Goal: Information Seeking & Learning: Understand process/instructions

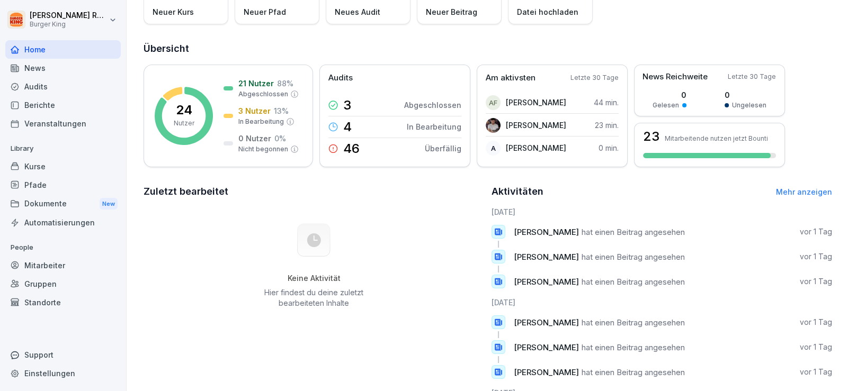
scroll to position [181, 0]
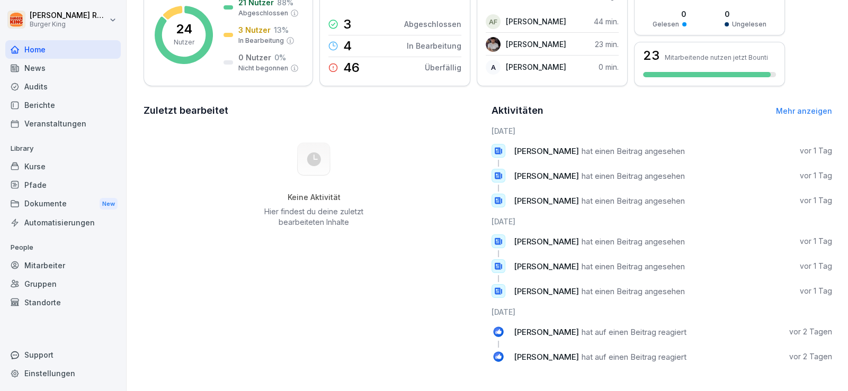
click at [203, 309] on div "Zuletzt bearbeitet Keine Aktivität Hier findest du deine zuletzt bearbeiteten I…" at bounding box center [314, 237] width 341 height 269
click at [52, 84] on div "Audits" at bounding box center [62, 86] width 115 height 19
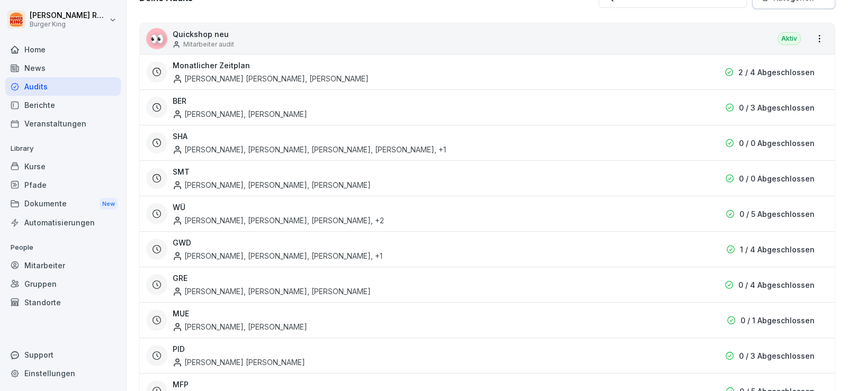
scroll to position [11, 0]
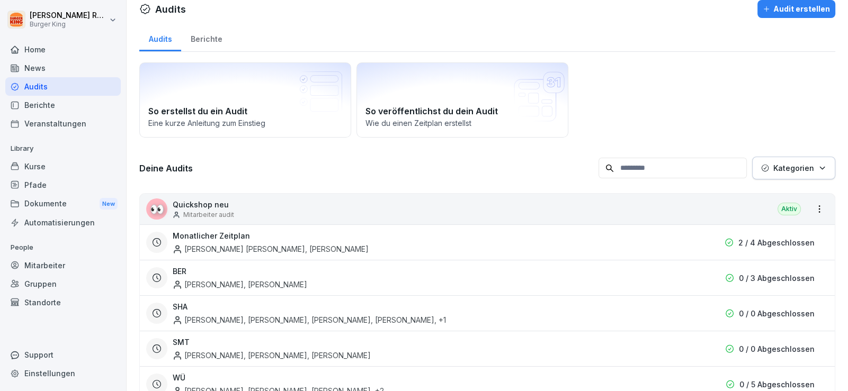
click at [55, 66] on div "News" at bounding box center [62, 68] width 115 height 19
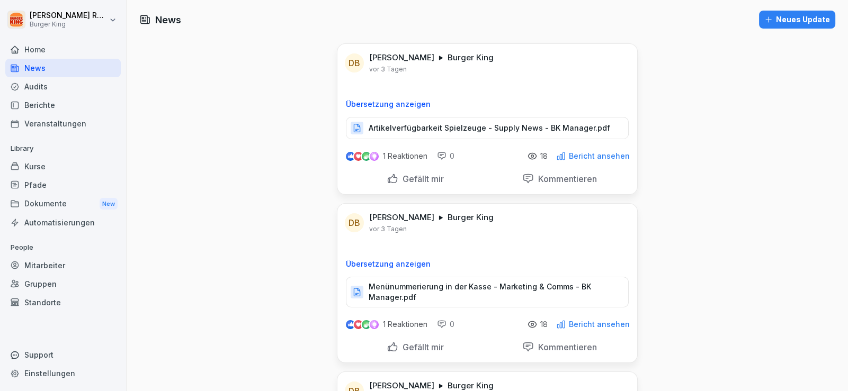
click at [49, 111] on div "Berichte" at bounding box center [62, 105] width 115 height 19
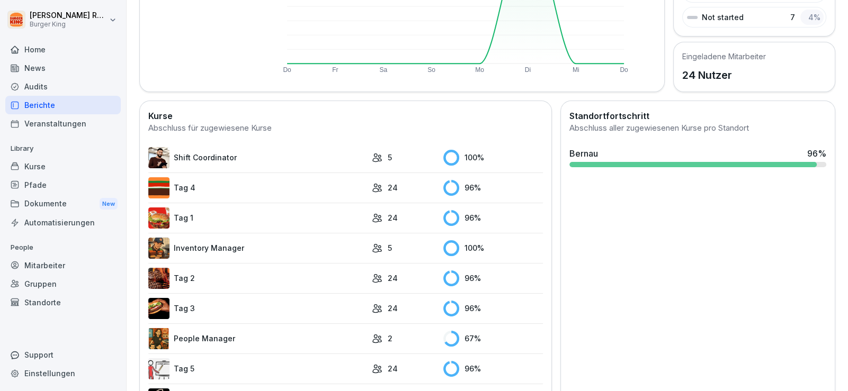
scroll to position [252, 0]
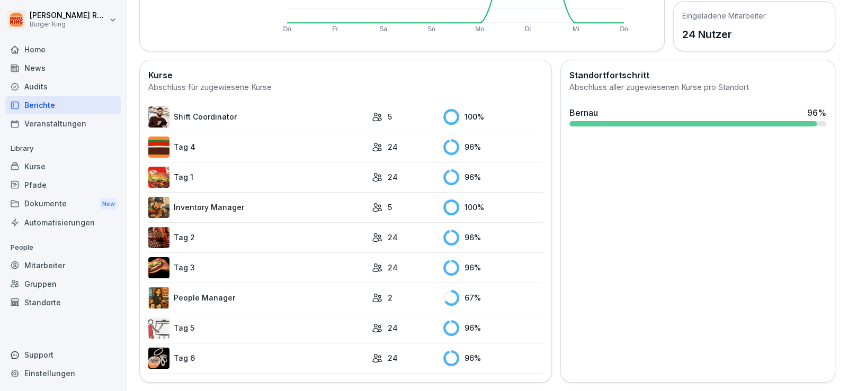
click at [225, 289] on link "People Manager" at bounding box center [257, 298] width 218 height 21
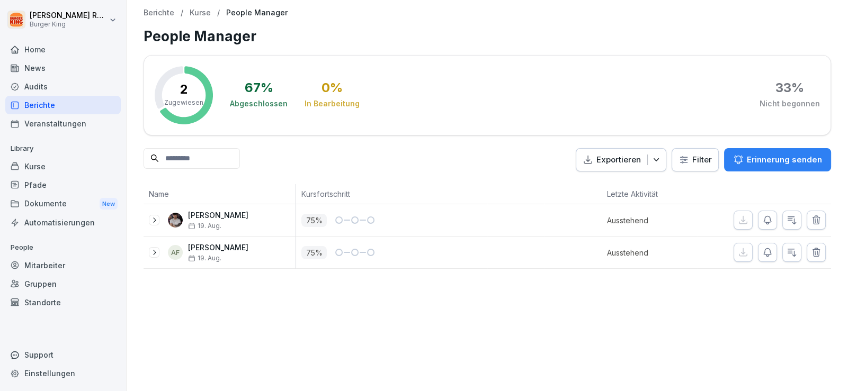
click at [184, 99] on p "Zugewiesen" at bounding box center [183, 103] width 39 height 10
click at [312, 214] on p "75 %" at bounding box center [313, 220] width 25 height 13
click at [416, 348] on div "Berichte / Kurse / People Manager People Manager 2 Zugewiesen 67 % Abgeschlosse…" at bounding box center [487, 195] width 721 height 391
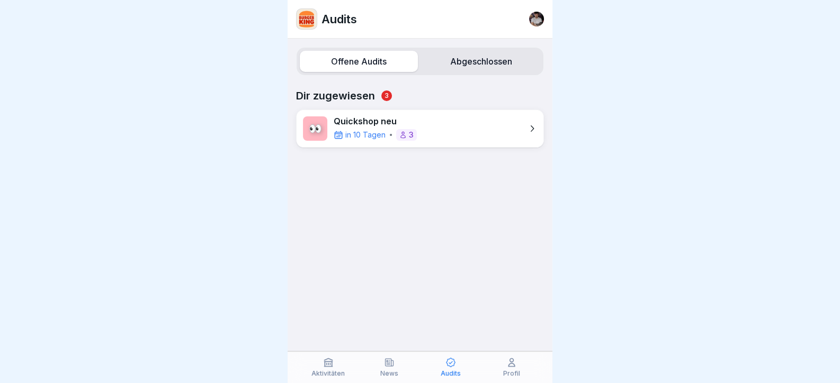
click at [478, 129] on div "👀 Quickshop neu in 10 Tagen 3" at bounding box center [420, 129] width 248 height 38
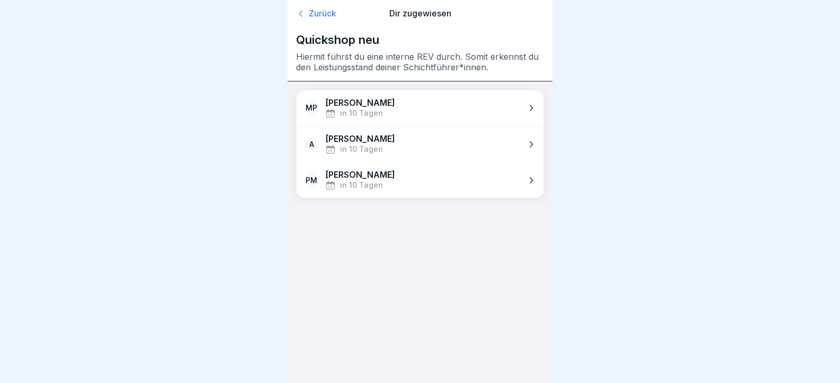
click at [306, 12] on icon at bounding box center [301, 13] width 11 height 11
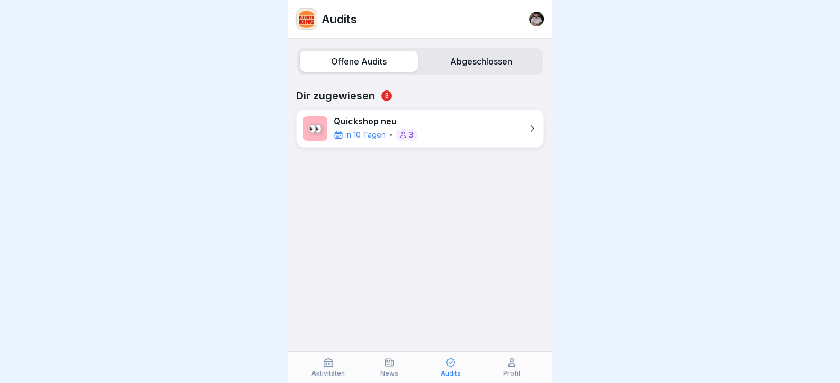
click at [327, 368] on div "Aktivitäten" at bounding box center [328, 367] width 56 height 20
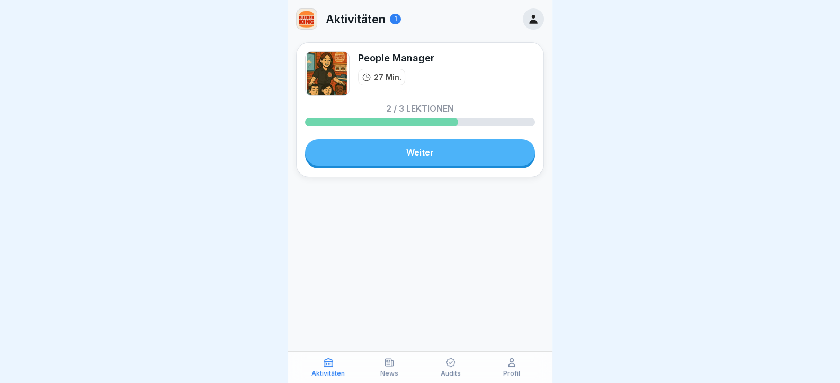
click at [423, 140] on div "People Manager 27 Min. 2 / 3 Lektionen Weiter" at bounding box center [420, 109] width 248 height 135
click at [425, 154] on link "Weiter" at bounding box center [420, 152] width 230 height 26
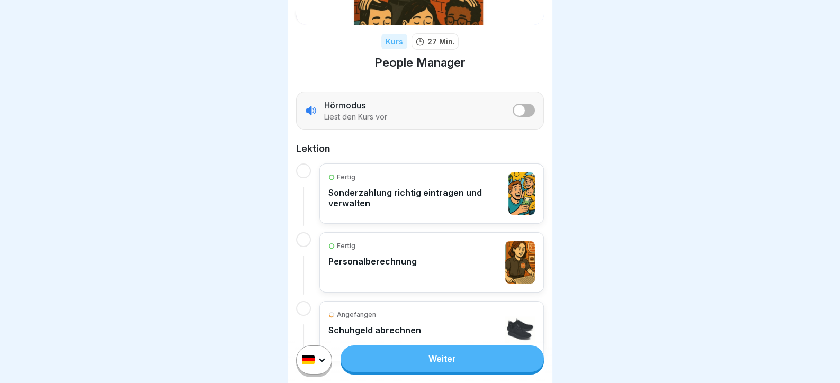
scroll to position [154, 0]
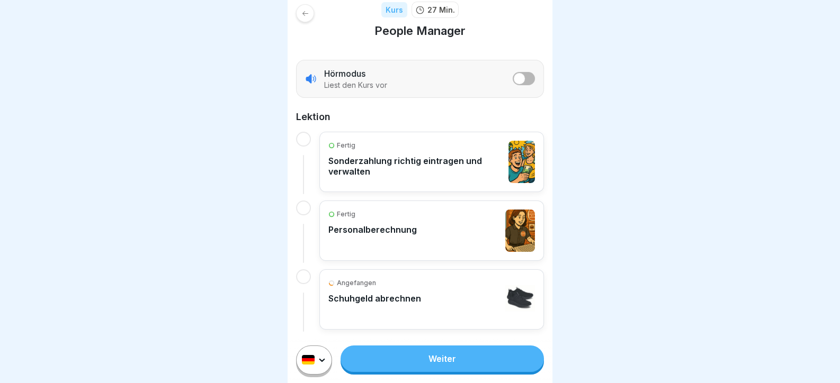
click at [359, 293] on p "Schuhgeld abrechnen" at bounding box center [374, 298] width 93 height 11
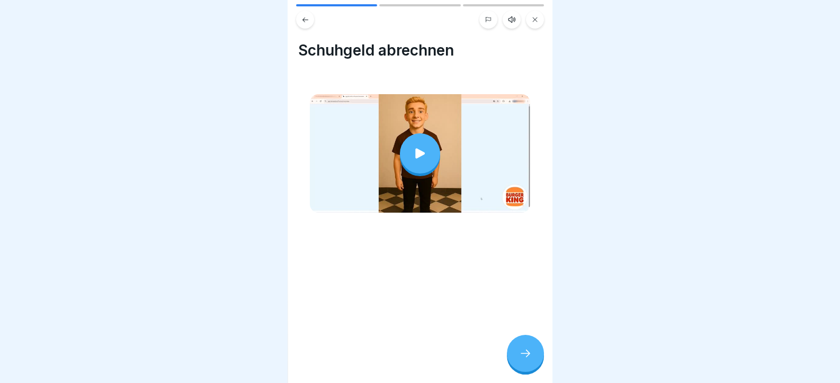
click at [423, 152] on icon at bounding box center [420, 153] width 15 height 15
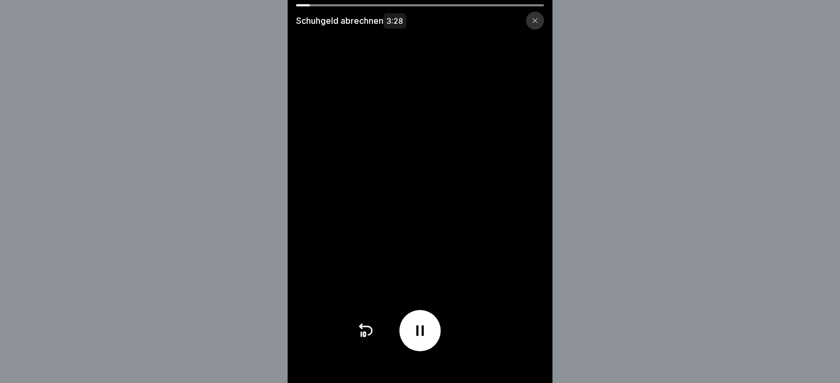
click at [596, 333] on div "Schuhgeld abrechnen 3:28" at bounding box center [420, 191] width 840 height 383
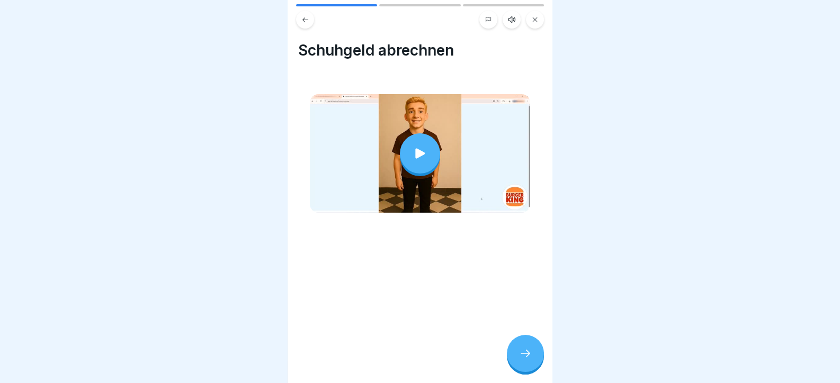
click at [422, 156] on icon at bounding box center [420, 153] width 15 height 15
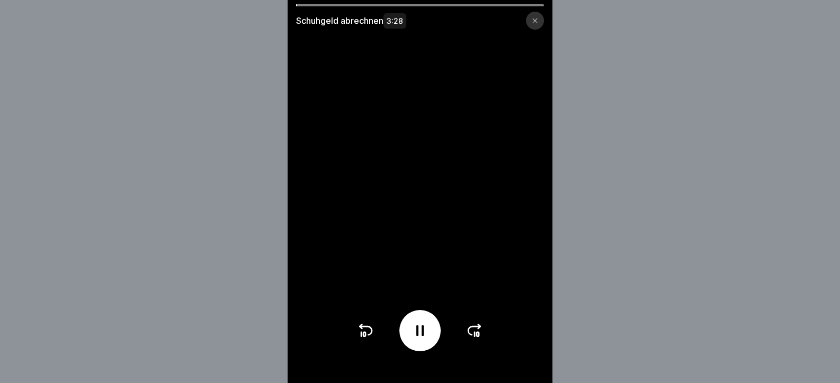
click at [479, 335] on icon at bounding box center [474, 331] width 12 height 8
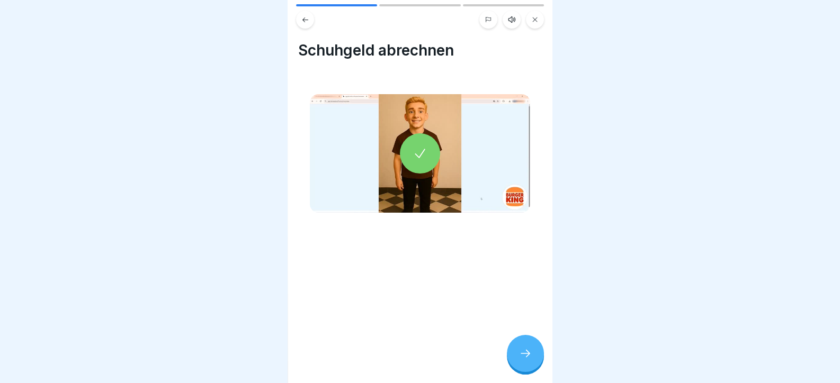
click at [522, 360] on icon at bounding box center [525, 353] width 13 height 13
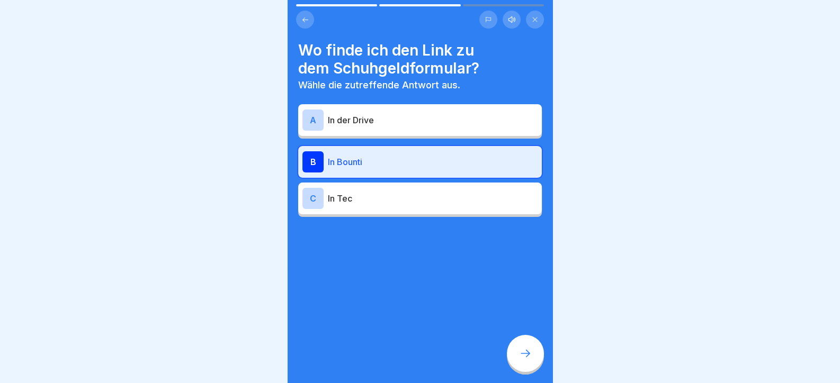
click at [527, 359] on icon at bounding box center [525, 353] width 13 height 13
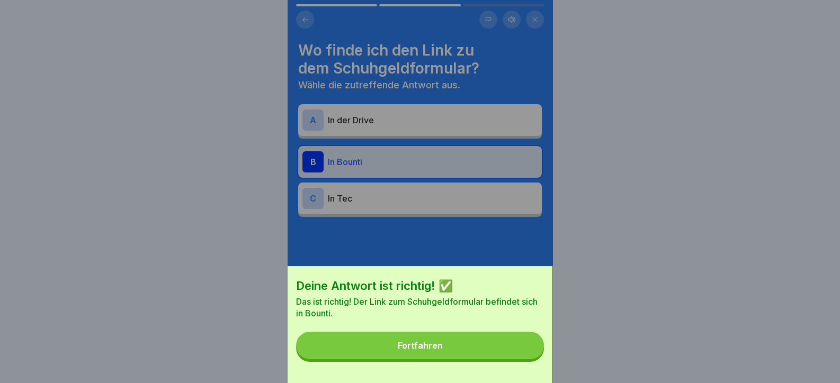
click at [518, 354] on button "Fortfahren" at bounding box center [420, 346] width 248 height 28
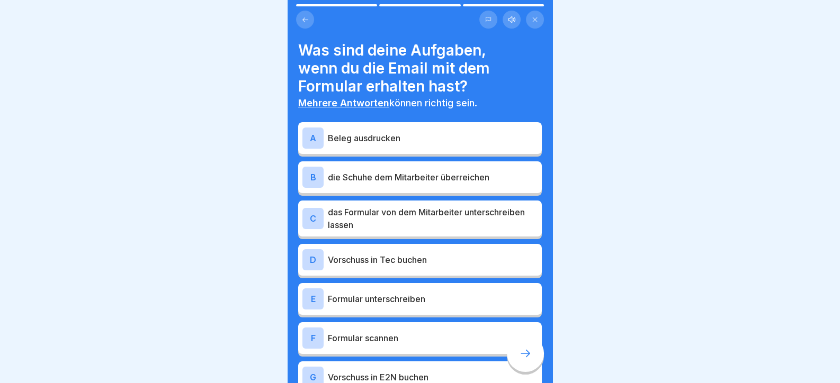
click at [404, 135] on p "Beleg ausdrucken" at bounding box center [433, 138] width 210 height 13
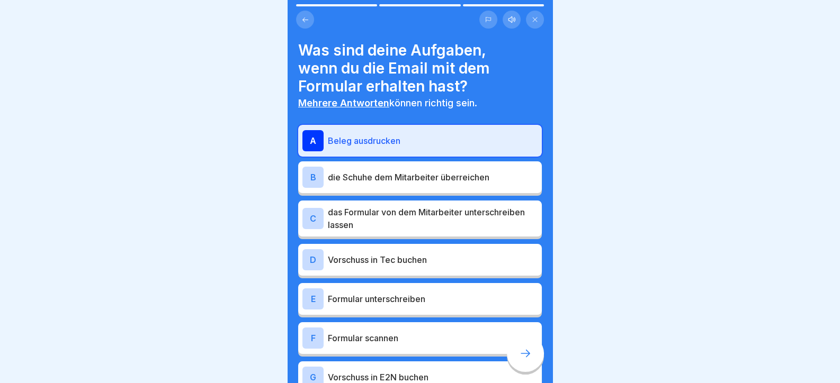
click at [422, 187] on div "B die Schuhe dem Mitarbeiter überreichen" at bounding box center [419, 177] width 235 height 21
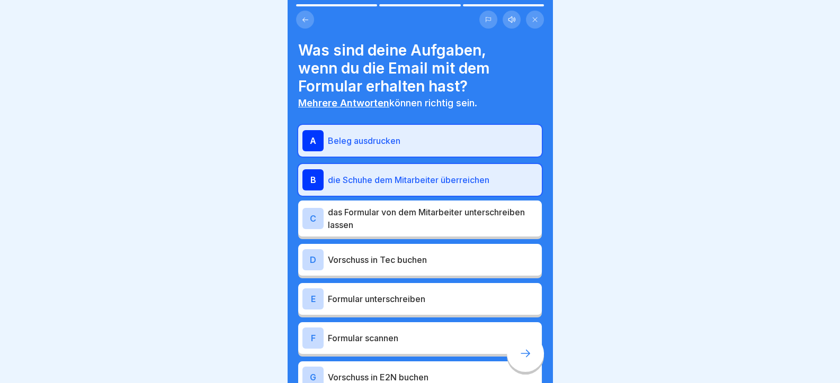
click at [418, 214] on p "das Formular von dem Mitarbeiter unterschreiben lassen" at bounding box center [433, 218] width 210 height 25
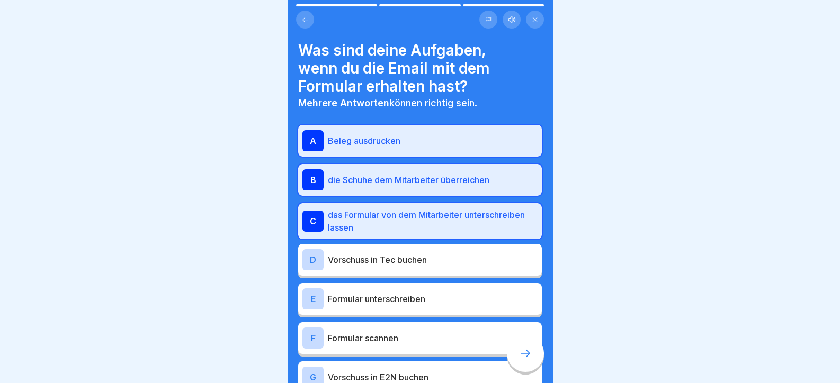
click at [415, 272] on div "D Vorschuss in Tec buchen" at bounding box center [420, 260] width 244 height 32
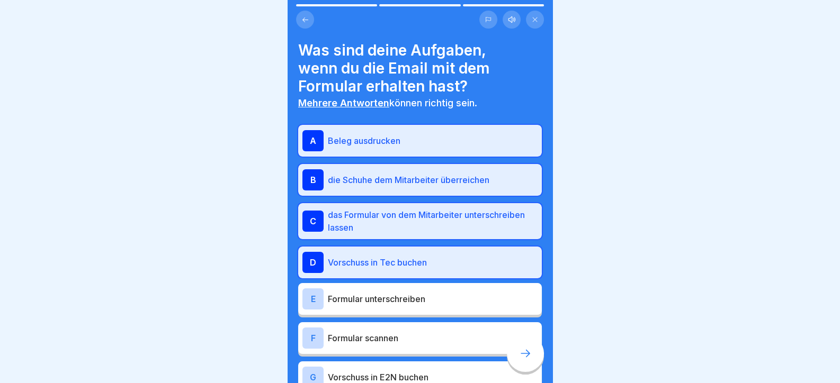
click at [415, 287] on div "E Formular unterschreiben" at bounding box center [420, 299] width 244 height 32
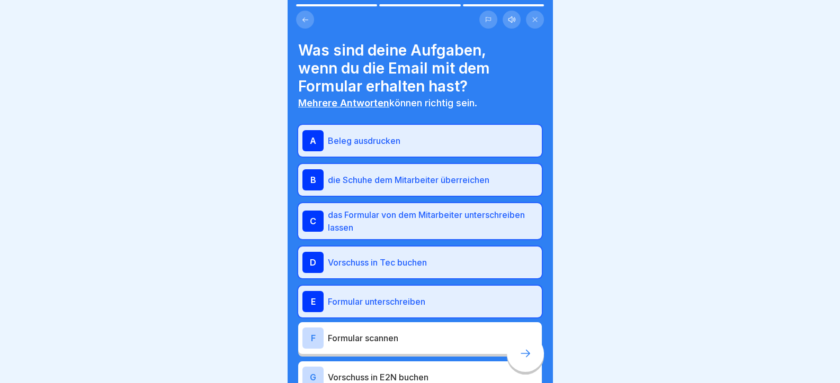
click at [420, 348] on div "F Formular scannen" at bounding box center [419, 338] width 235 height 21
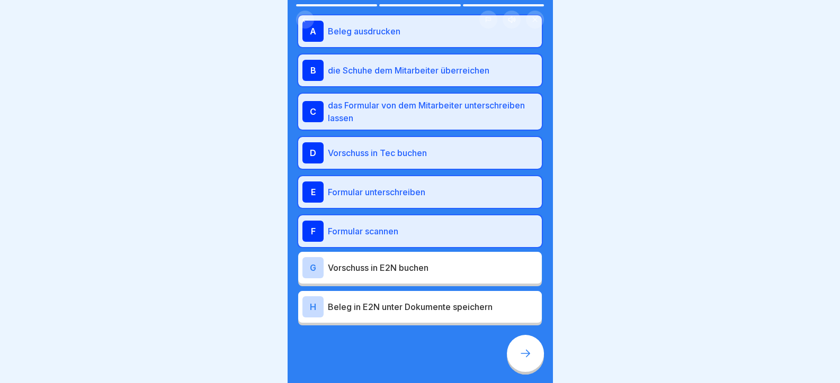
scroll to position [115, 0]
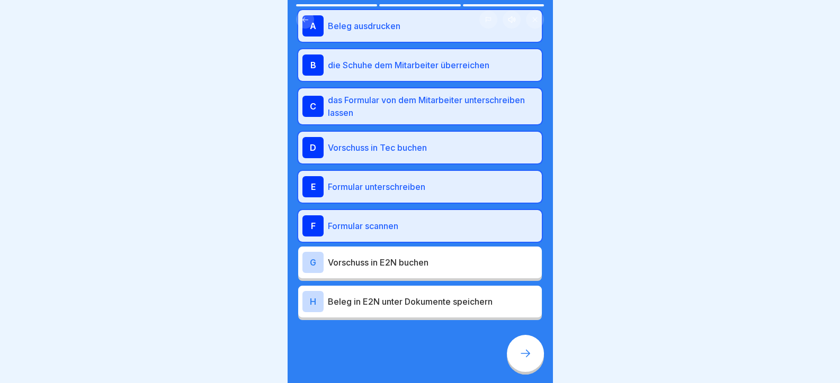
click at [409, 248] on div "G Vorschuss in E2N buchen" at bounding box center [420, 263] width 244 height 32
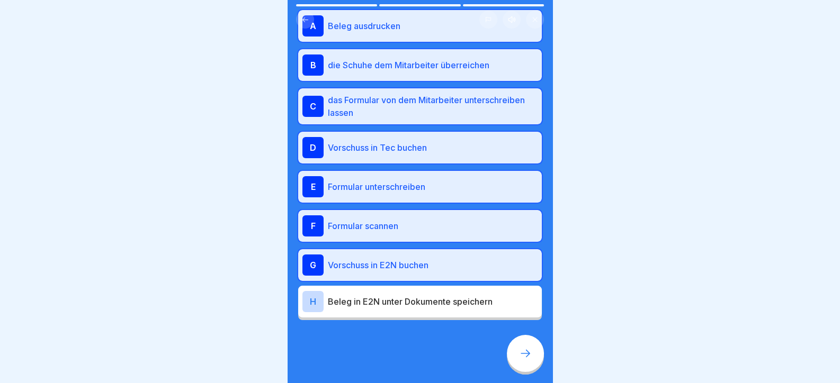
click at [409, 293] on div "H Beleg in E2N unter Dokumente speichern" at bounding box center [419, 301] width 235 height 21
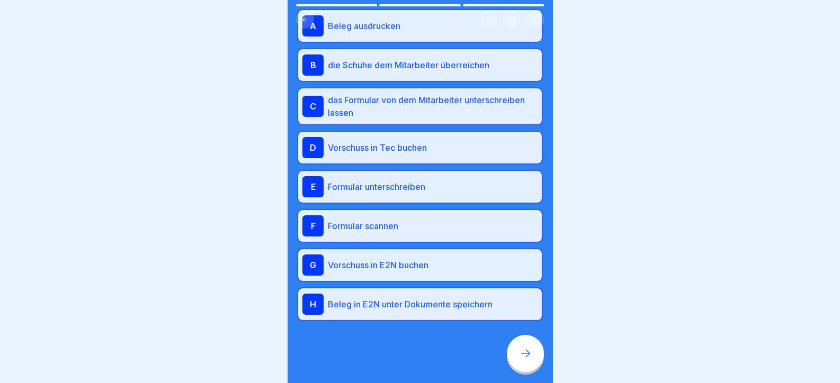
click at [413, 146] on p "Vorschuss in Tec buchen" at bounding box center [433, 147] width 210 height 13
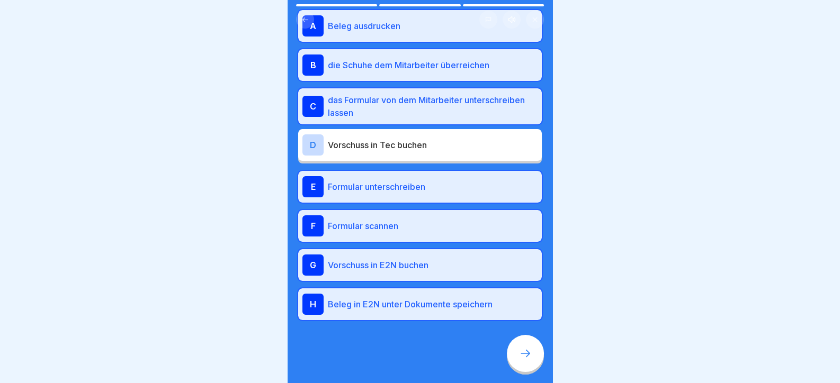
click at [524, 360] on icon at bounding box center [525, 353] width 13 height 13
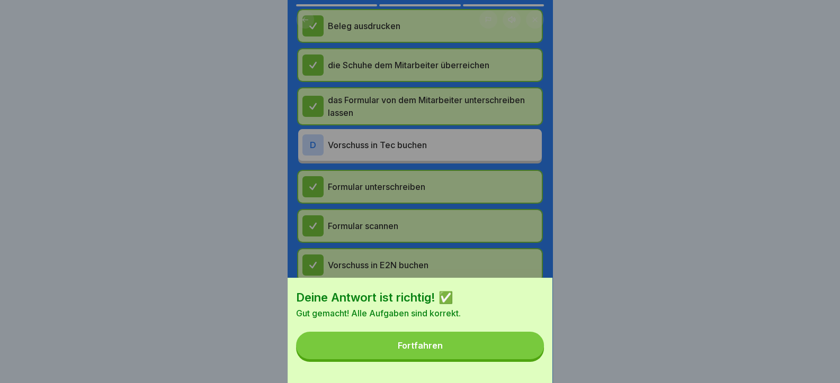
click at [478, 360] on button "Fortfahren" at bounding box center [420, 346] width 248 height 28
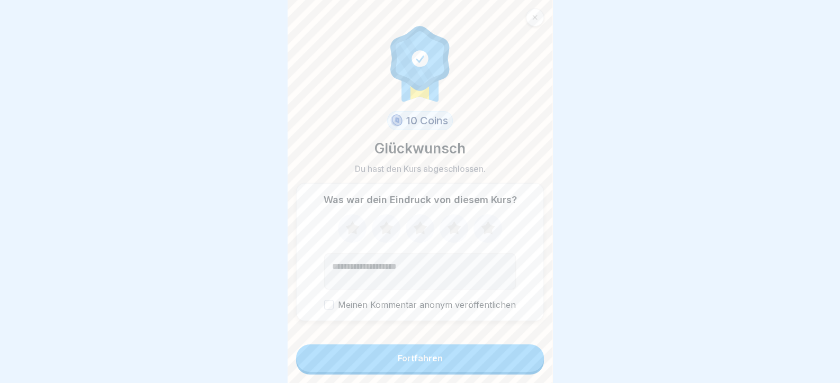
click at [477, 363] on button "Fortfahren" at bounding box center [420, 359] width 248 height 28
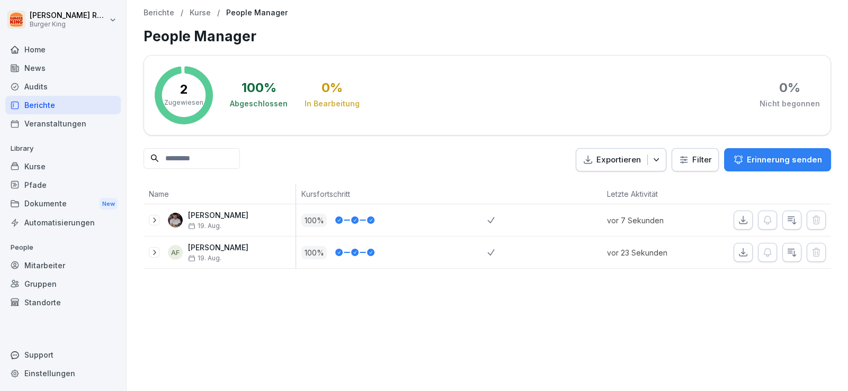
click at [52, 111] on div "Berichte" at bounding box center [62, 105] width 115 height 19
